Goal: Navigation & Orientation: Find specific page/section

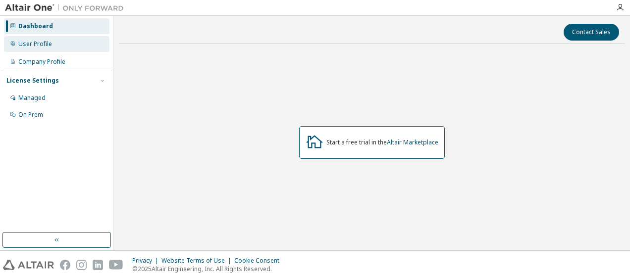
click at [51, 47] on div "User Profile" at bounding box center [35, 44] width 34 height 8
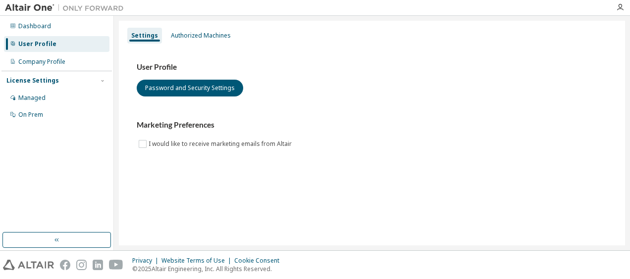
click at [32, 106] on div "Managed On Prem" at bounding box center [56, 106] width 110 height 33
click at [40, 100] on div "Managed" at bounding box center [31, 98] width 27 height 8
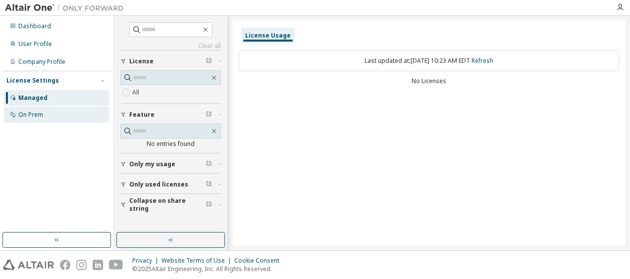
click at [55, 109] on div "On Prem" at bounding box center [56, 115] width 105 height 16
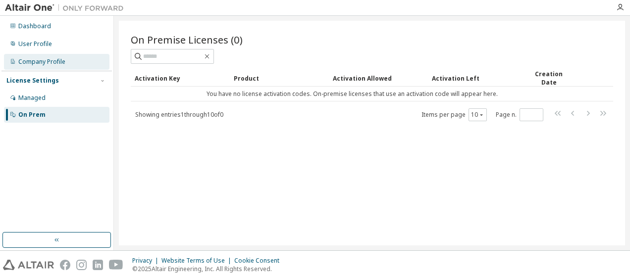
click at [70, 64] on div "Company Profile" at bounding box center [56, 62] width 105 height 16
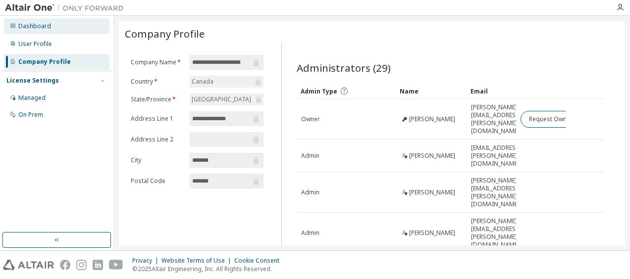
click at [60, 25] on div "Dashboard" at bounding box center [56, 26] width 105 height 16
